Goal: Navigation & Orientation: Find specific page/section

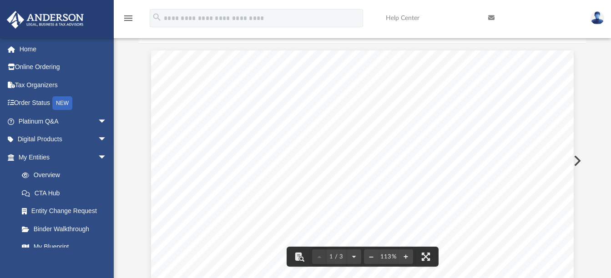
scroll to position [136, 0]
click at [597, 16] on img at bounding box center [597, 17] width 14 height 13
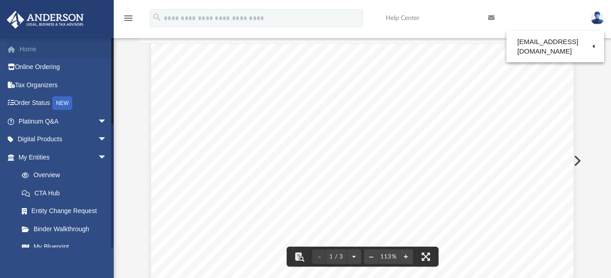
click at [34, 47] on link "Home" at bounding box center [63, 49] width 114 height 18
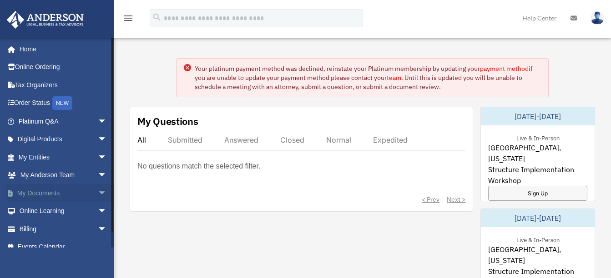
click at [42, 191] on link "My Documents arrow_drop_down" at bounding box center [63, 193] width 114 height 18
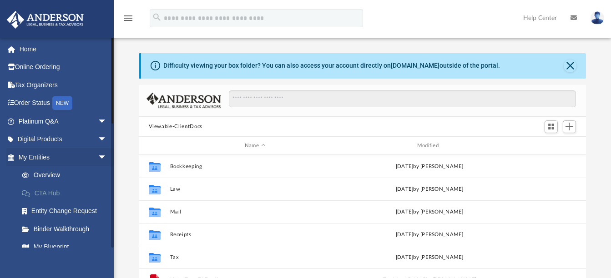
scroll to position [200, 440]
